Goal: Task Accomplishment & Management: Complete application form

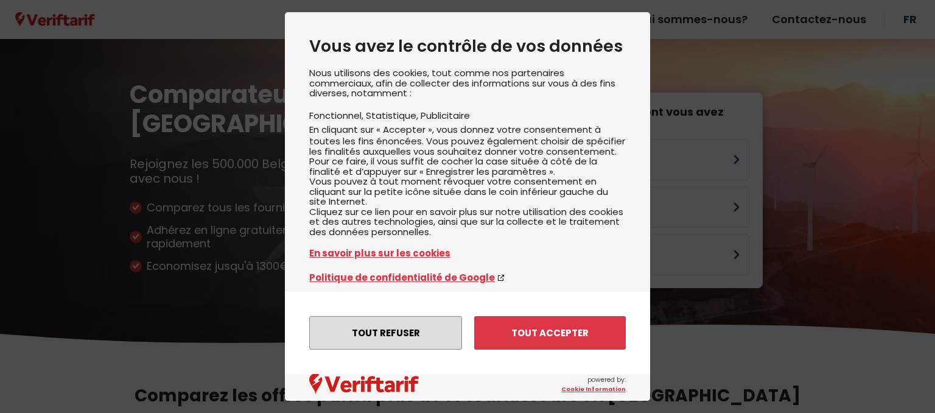
click at [386, 330] on button "Tout refuser" at bounding box center [385, 332] width 153 height 33
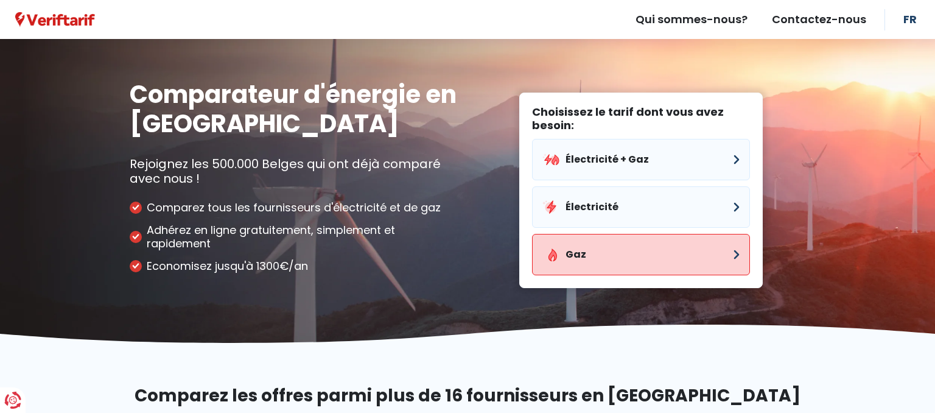
click at [625, 262] on button "Gaz" at bounding box center [641, 254] width 218 height 41
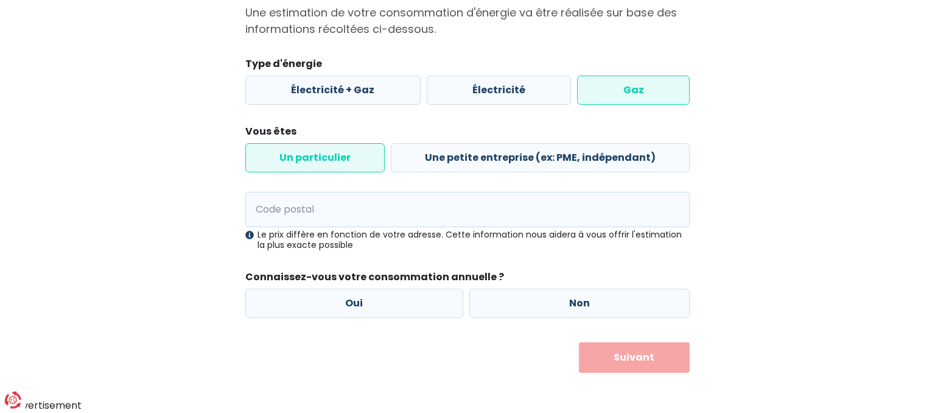
scroll to position [126, 0]
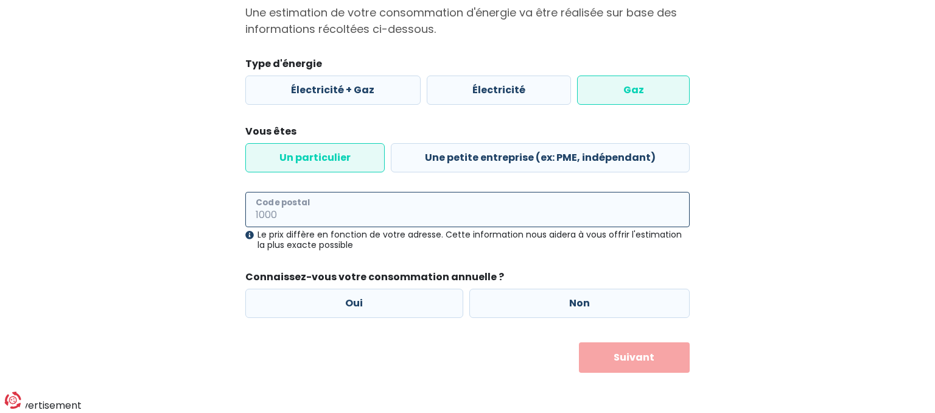
click at [390, 213] on input "Code postal" at bounding box center [467, 209] width 445 height 35
type input "4801"
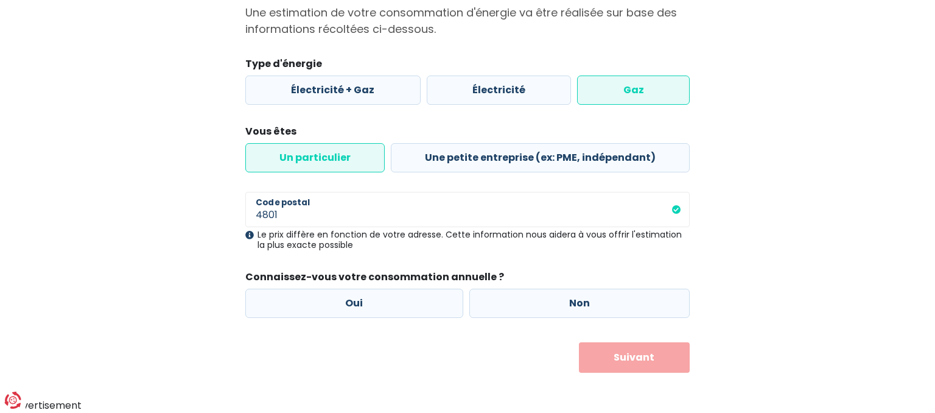
click at [802, 213] on div "Ma situation Une estimation de votre consommation d'énergie va être réalisée su…" at bounding box center [468, 171] width 694 height 404
click at [450, 304] on label "Oui" at bounding box center [354, 303] width 218 height 29
click at [450, 304] on input "Oui" at bounding box center [354, 303] width 218 height 29
radio input "true"
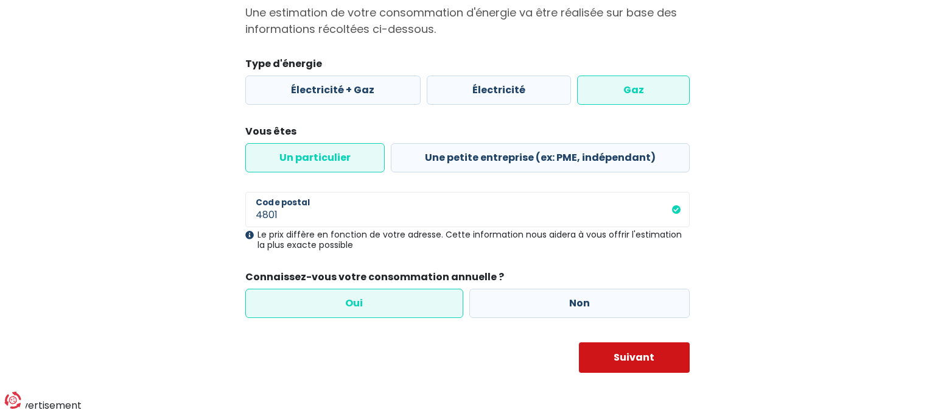
click at [635, 364] on button "Suivant" at bounding box center [634, 357] width 111 height 30
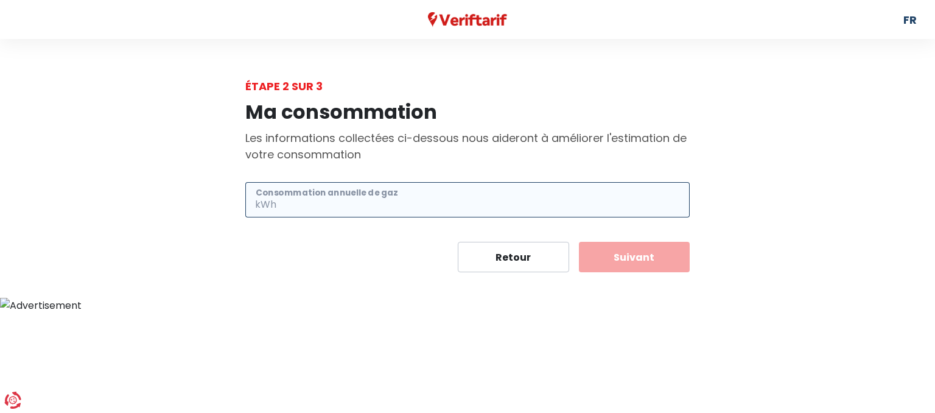
click at [362, 200] on input "Consommation annuelle de gaz" at bounding box center [484, 199] width 411 height 35
type input "1200"
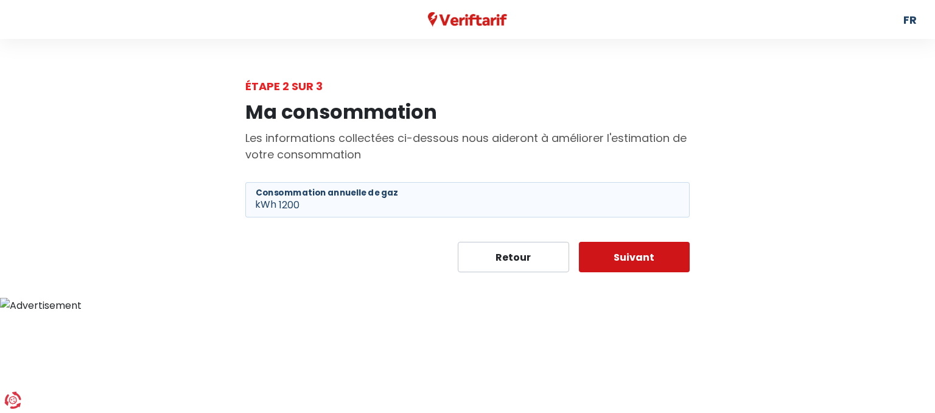
click at [644, 266] on button "Suivant" at bounding box center [634, 257] width 111 height 30
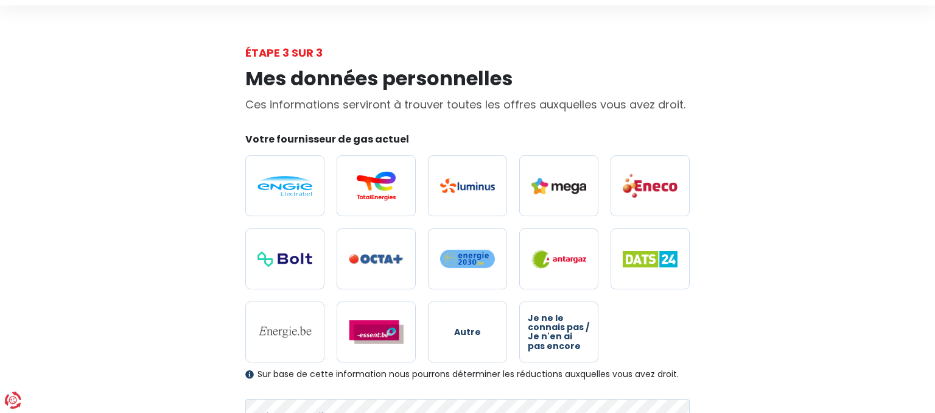
scroll to position [64, 0]
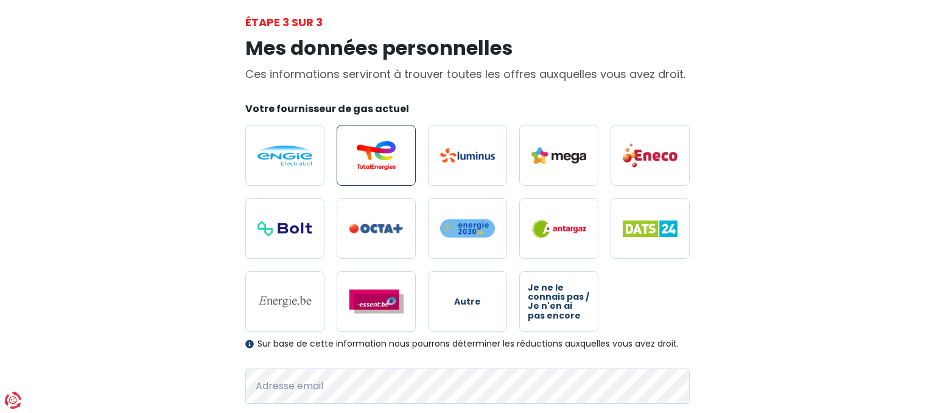
click at [368, 158] on img at bounding box center [376, 155] width 55 height 29
click at [368, 158] on input "radio" at bounding box center [376, 155] width 79 height 61
radio input "true"
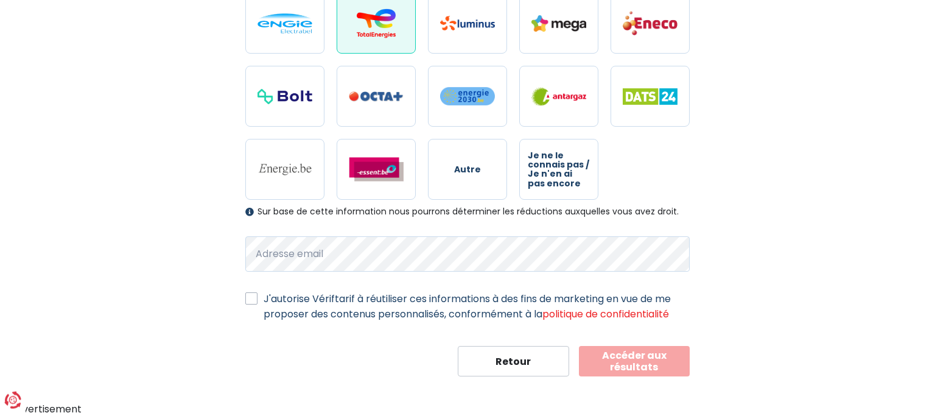
scroll to position [199, 0]
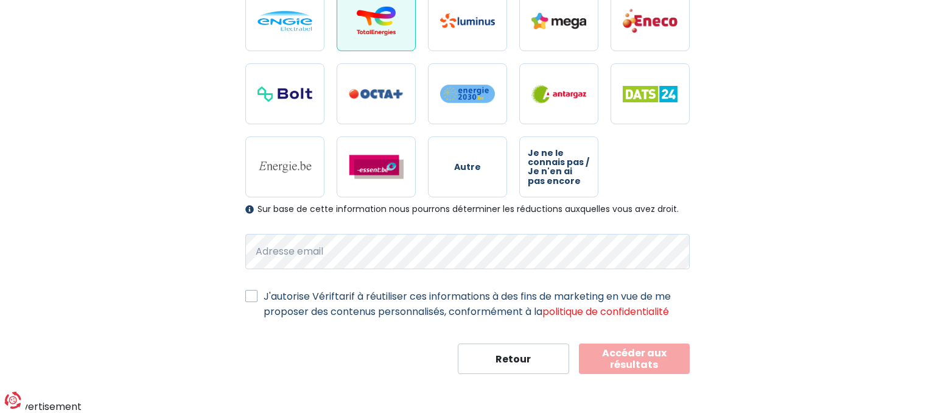
click at [264, 295] on label "J'autorise Vériftarif à réutiliser ces informations à des fins de marketing en …" at bounding box center [477, 304] width 426 height 30
click at [256, 295] on input "J'autorise Vériftarif à réutiliser ces informations à des fins de marketing en …" at bounding box center [251, 295] width 12 height 12
checkbox input "true"
